Goal: Transaction & Acquisition: Purchase product/service

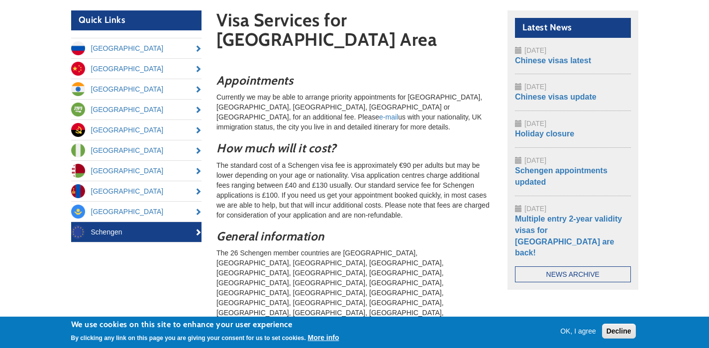
scroll to position [95, 0]
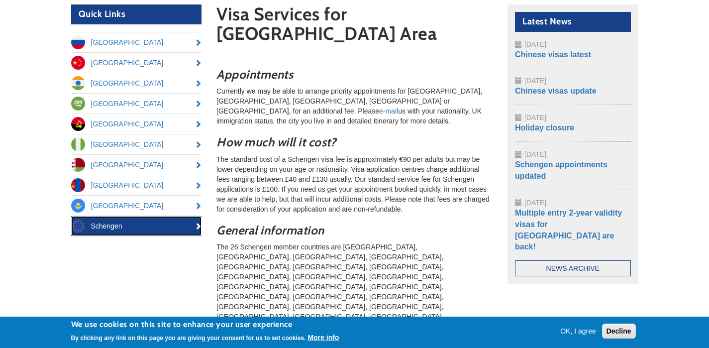
click at [197, 226] on link "Schengen" at bounding box center [136, 226] width 131 height 20
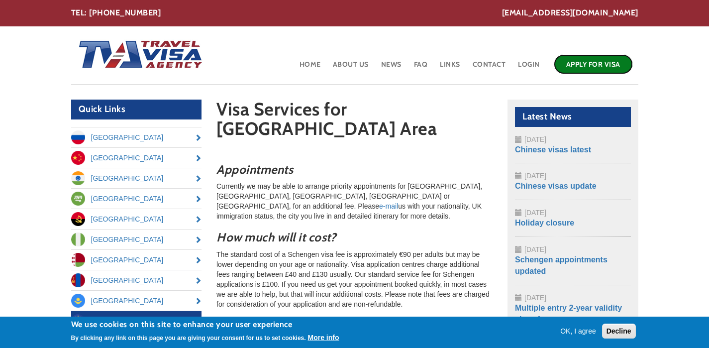
click at [573, 62] on link "Apply for Visa" at bounding box center [593, 64] width 79 height 20
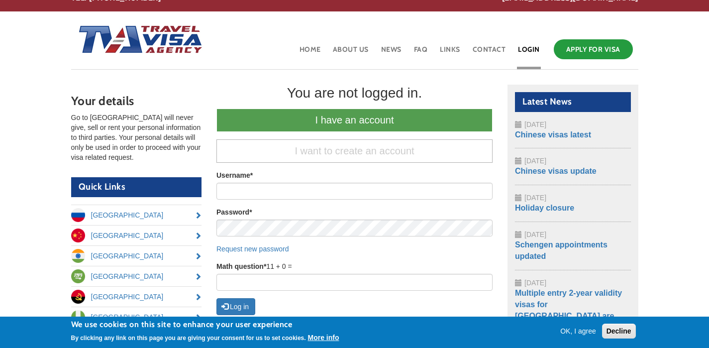
scroll to position [6, 0]
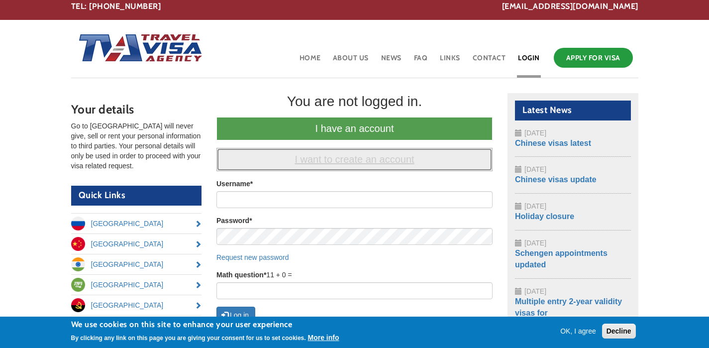
click at [356, 161] on link "I want to create an account" at bounding box center [354, 159] width 276 height 23
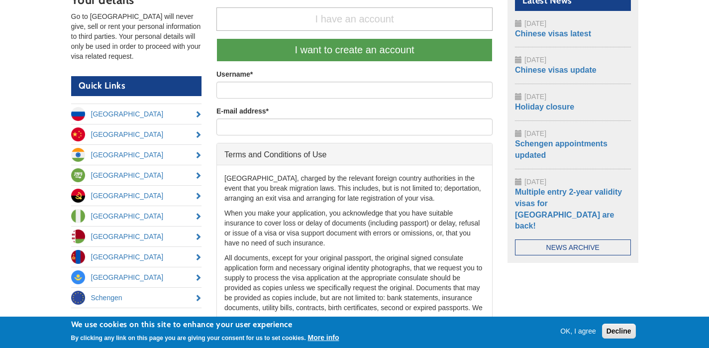
scroll to position [0, 0]
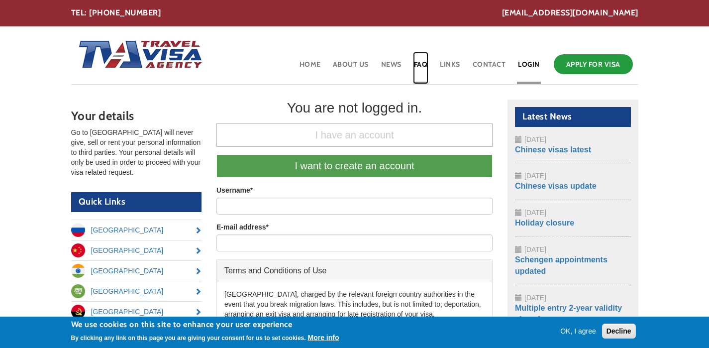
click at [419, 66] on link "FAQ" at bounding box center [421, 68] width 16 height 32
